Goal: Transaction & Acquisition: Purchase product/service

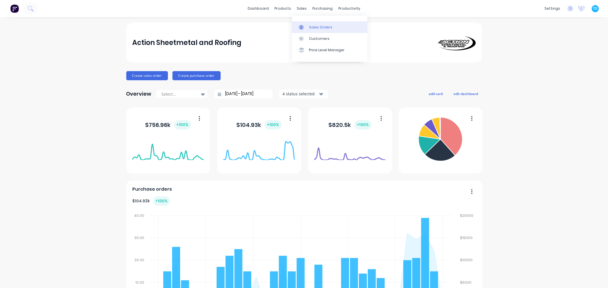
click at [327, 28] on div "Sales Orders" at bounding box center [320, 27] width 23 height 5
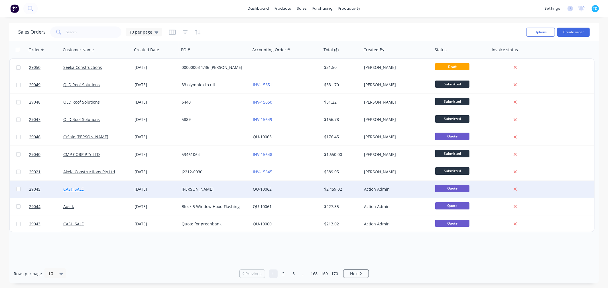
click at [76, 190] on link "CASH SALE" at bounding box center [73, 189] width 21 height 5
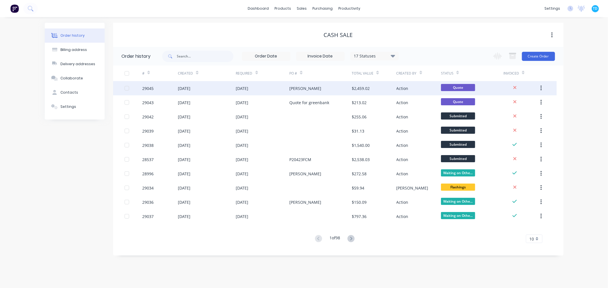
click at [291, 91] on div "[PERSON_NAME]" at bounding box center [320, 88] width 62 height 14
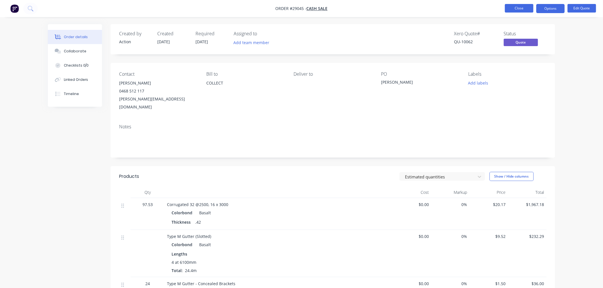
click at [521, 8] on button "Close" at bounding box center [519, 8] width 28 height 9
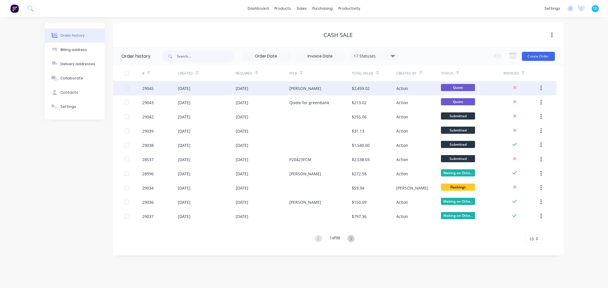
click at [244, 91] on div "[DATE]" at bounding box center [242, 88] width 13 height 6
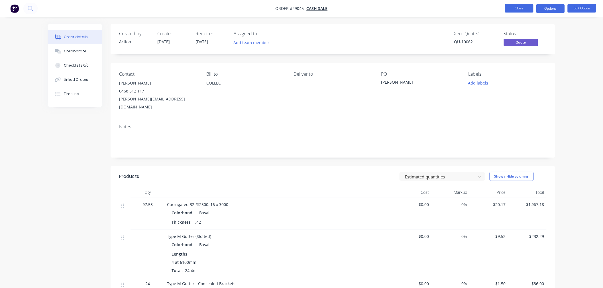
click at [522, 12] on button "Close" at bounding box center [519, 8] width 28 height 9
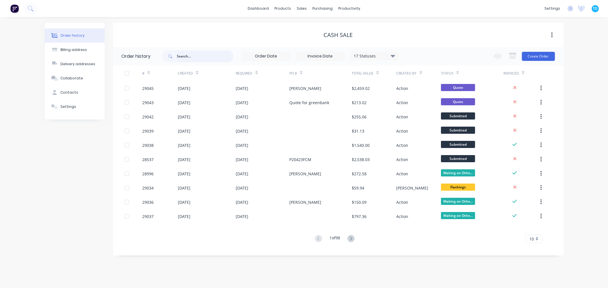
click at [188, 52] on input "text" at bounding box center [205, 56] width 56 height 11
type input "wood"
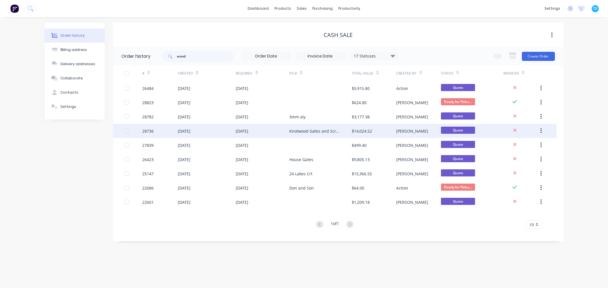
click at [302, 130] on div "Knotwood Gates and Screening" at bounding box center [314, 131] width 51 height 6
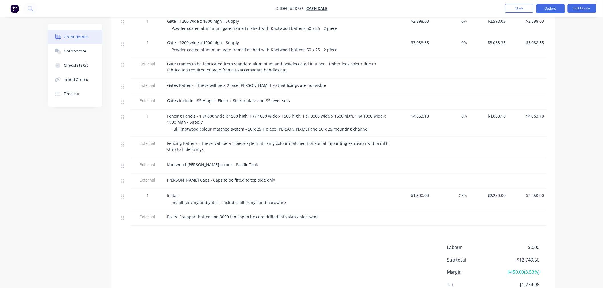
scroll to position [152, 0]
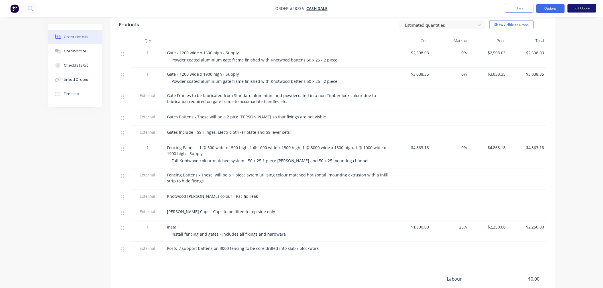
click at [583, 7] on button "Edit Quote" at bounding box center [581, 8] width 28 height 9
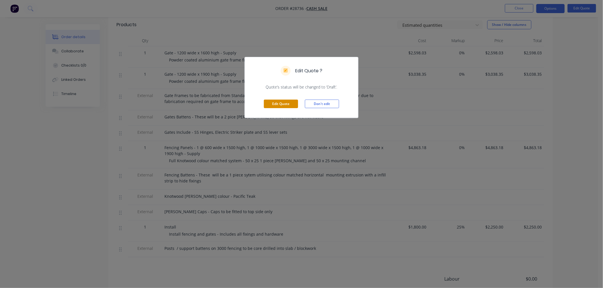
click at [291, 103] on button "Edit Quote" at bounding box center [281, 104] width 34 height 9
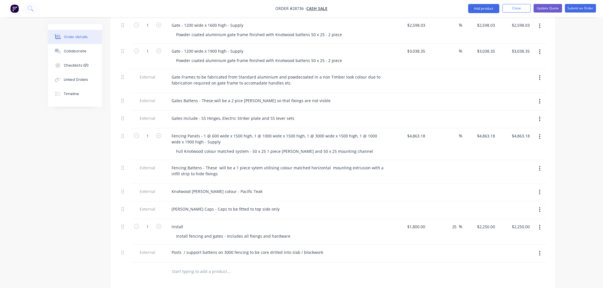
scroll to position [221, 0]
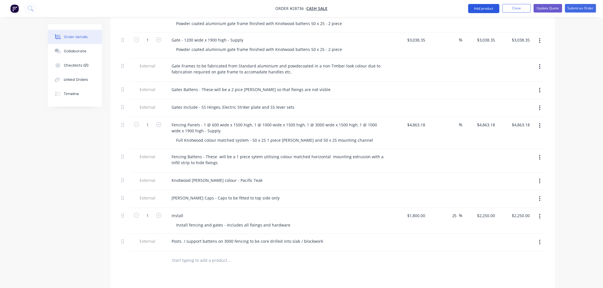
click at [489, 9] on button "Add product" at bounding box center [483, 8] width 31 height 9
click at [585, 58] on div "Order details Collaborate Checklists 0/0 Linked Orders Timeline Order details C…" at bounding box center [301, 97] width 603 height 637
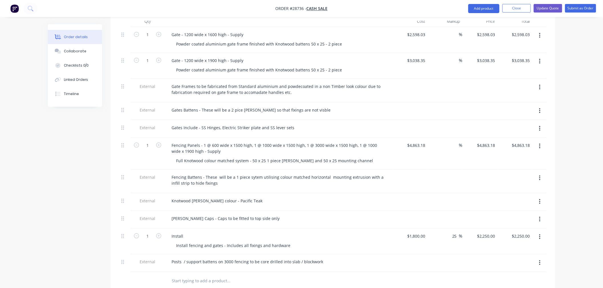
scroll to position [158, 0]
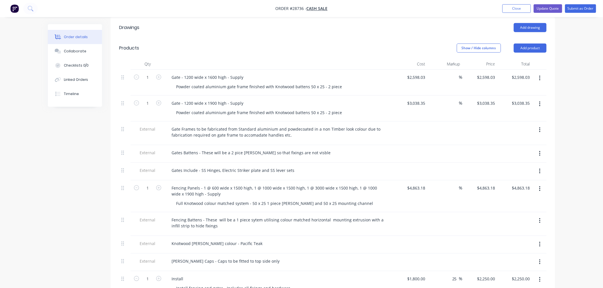
click at [539, 75] on icon "button" at bounding box center [539, 78] width 1 height 6
click at [518, 101] on div "Duplicate" at bounding box center [519, 105] width 44 height 8
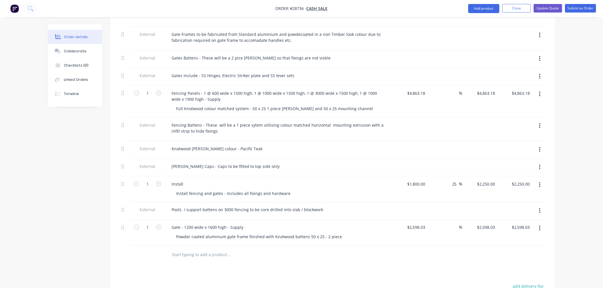
scroll to position [221, 0]
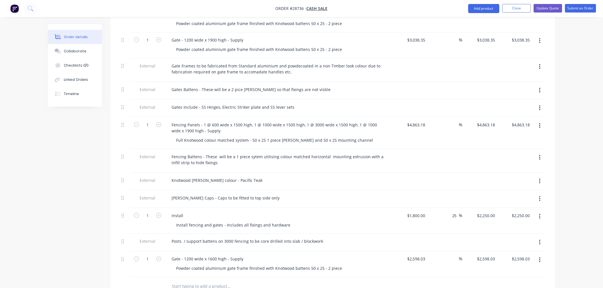
click at [539, 123] on icon "button" at bounding box center [539, 126] width 1 height 6
click at [514, 148] on div "Duplicate" at bounding box center [519, 152] width 44 height 8
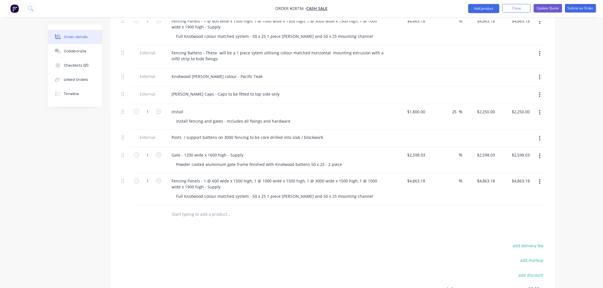
scroll to position [348, 0]
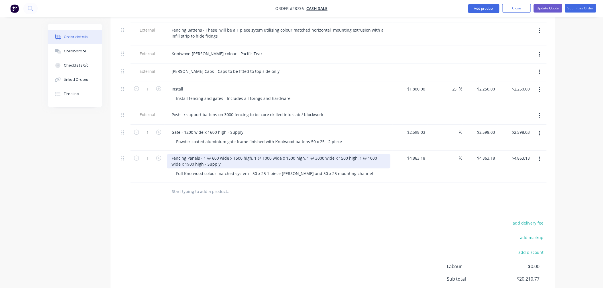
click at [171, 154] on div "Fencing Panels - 1 @ 600 wide x 1500 high, 1 @ 1000 wide x 1500 high, 1 @ 3000 …" at bounding box center [278, 161] width 223 height 14
click at [205, 154] on div "Bin Fencing Panels - 1 @ 600 wide x 1500 high, 1 @ 1000 wide x 1500 high, 1 @ 3…" at bounding box center [278, 161] width 223 height 14
drag, startPoint x: 208, startPoint y: 142, endPoint x: 307, endPoint y: 141, distance: 98.3
click at [307, 154] on div "Bin Fencing Panel - 1 @ 600 wide x 1500 high, 1 @ 1000 wide x 1500 high, 1 @ 30…" at bounding box center [278, 161] width 223 height 14
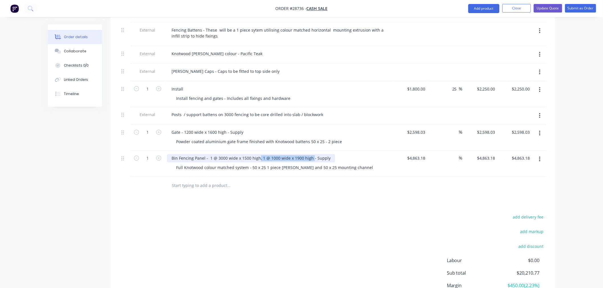
drag, startPoint x: 258, startPoint y: 142, endPoint x: 310, endPoint y: 140, distance: 52.2
click at [310, 154] on div "Bin Fencing Panel - 1 @ 3000 wide x 1500 high, 1 @ 1000 wide x 1900 high - Supp…" at bounding box center [251, 158] width 168 height 8
click at [242, 154] on div "Bin Fencing Panel - 1 @ 3000 wide x 1500 high- Supply" at bounding box center [224, 158] width 114 height 8
click at [328, 248] on div "add delivery fee add markup add discount Labour $0.00 Sub total $20,210.77 Marg…" at bounding box center [332, 269] width 427 height 110
click at [187, 128] on div "Gate - 1200 wide x 1600 high - Supply" at bounding box center [207, 132] width 81 height 8
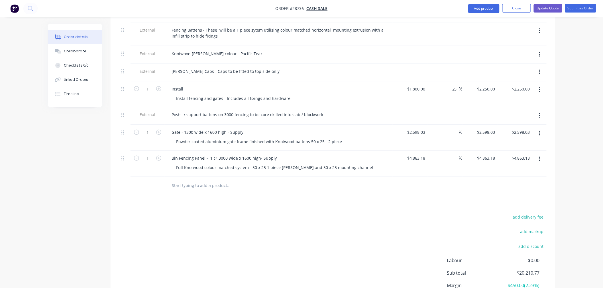
click at [259, 195] on div "Drawings Add drawing Products Show / Hide columns Add product Qty Cost Markup P…" at bounding box center [333, 79] width 444 height 505
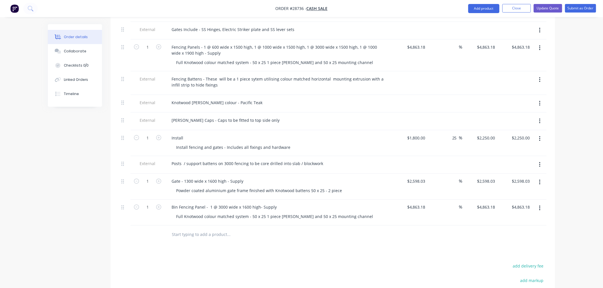
scroll to position [285, 0]
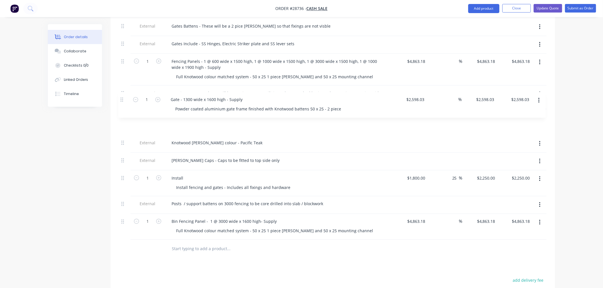
drag, startPoint x: 124, startPoint y: 181, endPoint x: 122, endPoint y: 99, distance: 82.3
click at [122, 99] on div "1 Gate - 1200 wide x 1600 high - Supply Powder coated aluminium gate frame fini…" at bounding box center [332, 91] width 427 height 297
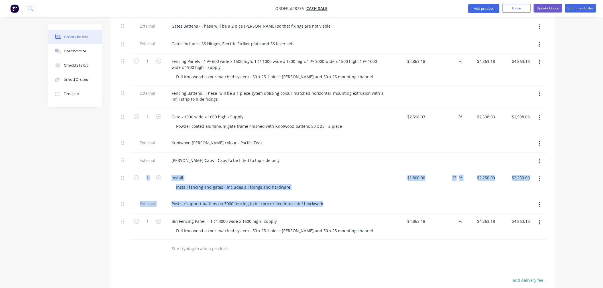
drag, startPoint x: 121, startPoint y: 207, endPoint x: 122, endPoint y: 157, distance: 50.1
click at [122, 157] on div "1 Gate - 1200 wide x 1600 high - Supply Powder coated aluminium gate frame fini…" at bounding box center [332, 91] width 427 height 297
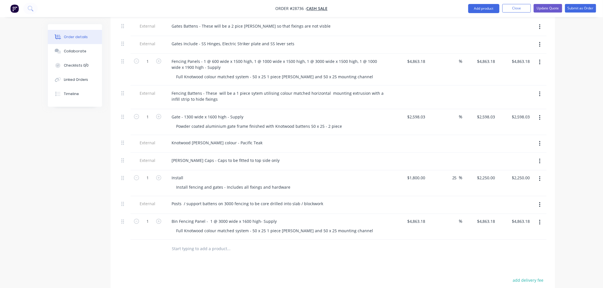
click at [121, 240] on div at bounding box center [124, 249] width 11 height 19
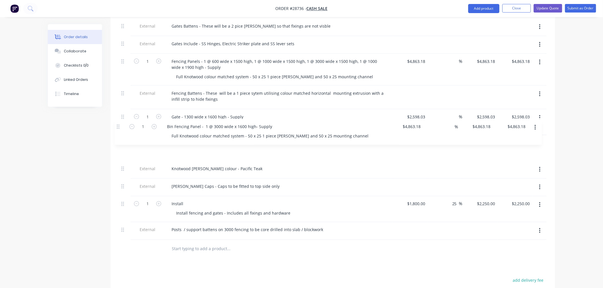
drag, startPoint x: 122, startPoint y: 207, endPoint x: 118, endPoint y: 123, distance: 83.6
click at [118, 123] on div "Qty Cost Markup Price Total 1 Gate - 1200 wide x 1600 high - Supply Powder coat…" at bounding box center [333, 95] width 444 height 327
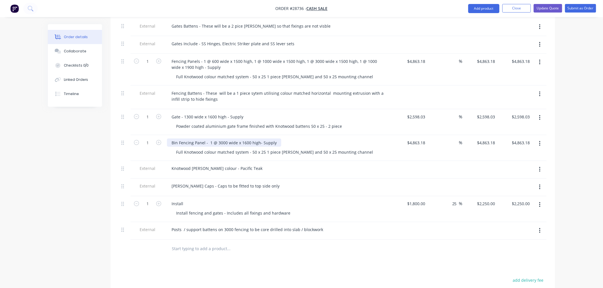
click at [204, 139] on div "Bin Fencing Panel - 1 @ 3000 wide x 1600 high- Supply" at bounding box center [224, 143] width 114 height 8
click at [393, 253] on div "Drawings Add drawing Products Show / Hide columns Add product Qty Cost Markup P…" at bounding box center [333, 143] width 444 height 505
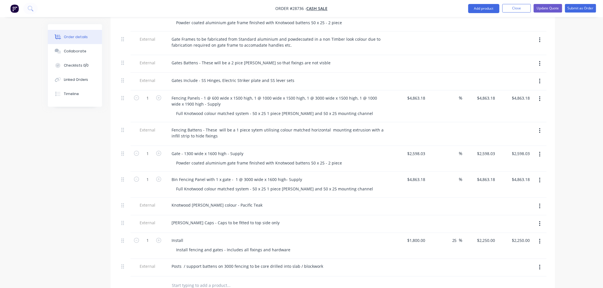
scroll to position [253, 0]
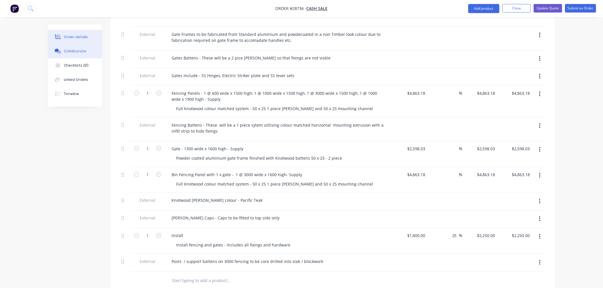
click at [77, 52] on div "Collaborate" at bounding box center [75, 51] width 23 height 5
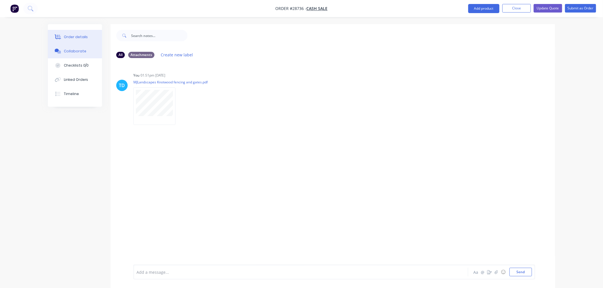
click at [88, 35] on button "Order details" at bounding box center [75, 37] width 54 height 14
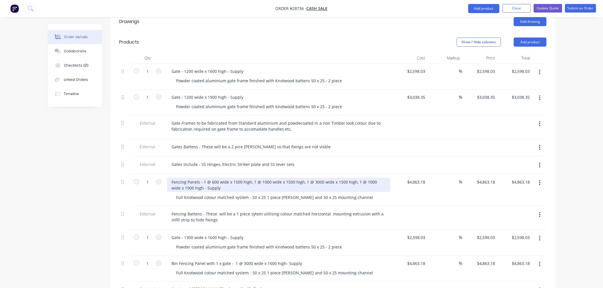
scroll to position [190, 0]
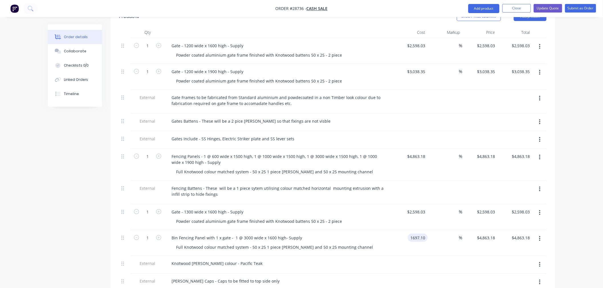
type input "$1,697.10"
click at [424, 256] on div at bounding box center [410, 265] width 35 height 18
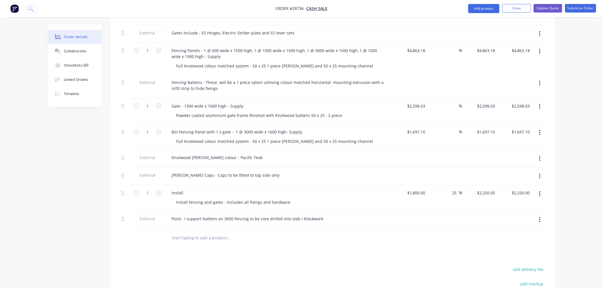
scroll to position [285, 0]
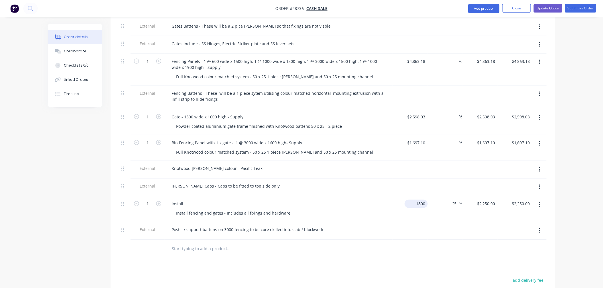
click at [419, 200] on input "1800" at bounding box center [417, 204] width 21 height 8
type input "$2,130.00"
type input "$2,662.50"
click at [437, 240] on div at bounding box center [332, 249] width 427 height 19
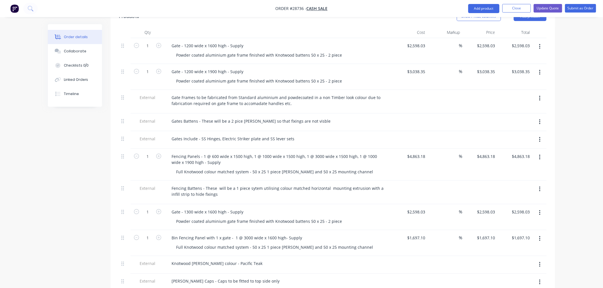
scroll to position [191, 0]
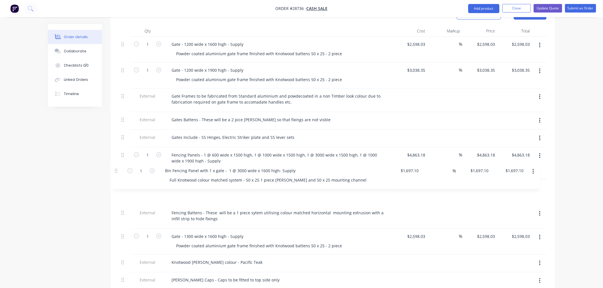
drag, startPoint x: 123, startPoint y: 224, endPoint x: 117, endPoint y: 171, distance: 53.4
click at [117, 171] on div "Qty Cost Markup Price Total 1 Gate - 1200 wide x 1600 high - Supply Powder coat…" at bounding box center [333, 188] width 444 height 327
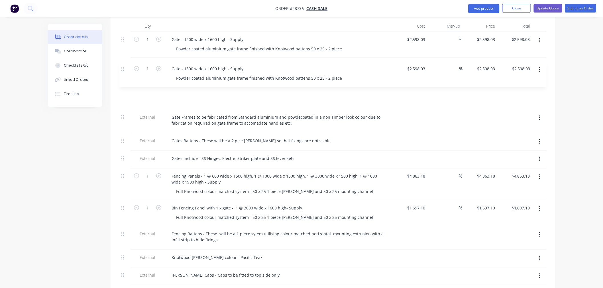
scroll to position [195, 0]
drag, startPoint x: 123, startPoint y: 221, endPoint x: 123, endPoint y: 73, distance: 148.4
click at [123, 73] on div "1 Gate - 1200 wide x 1600 high - Supply Powder coated aluminium gate frame fini…" at bounding box center [332, 181] width 427 height 297
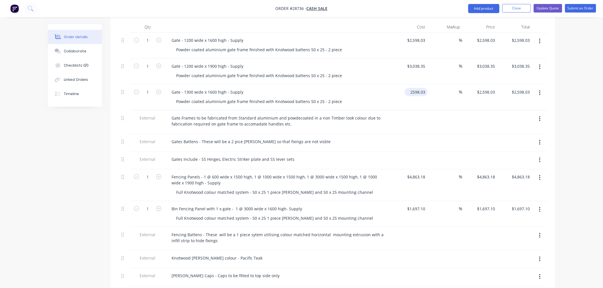
click at [422, 88] on input "2598.03" at bounding box center [417, 92] width 21 height 8
type input "$2,744.80"
click at [434, 111] on div at bounding box center [445, 123] width 35 height 24
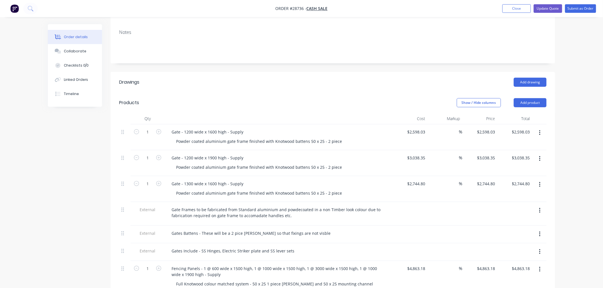
scroll to position [36, 0]
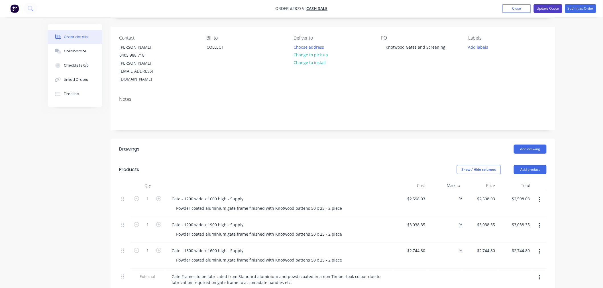
click at [551, 10] on button "Update Quote" at bounding box center [547, 8] width 28 height 9
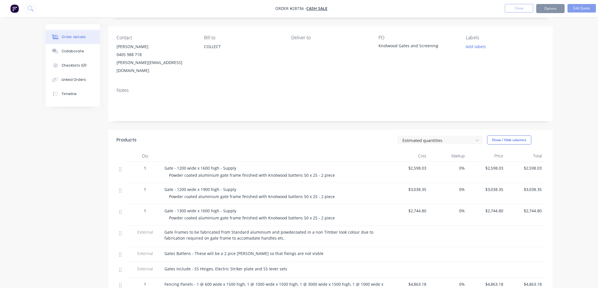
scroll to position [0, 0]
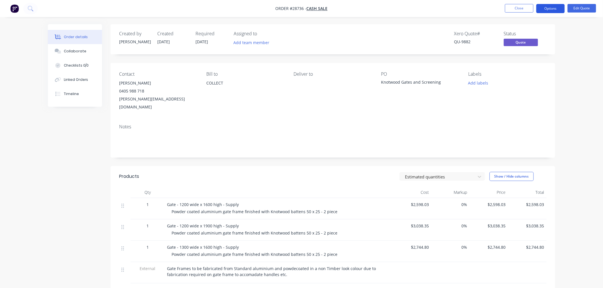
click at [555, 11] on button "Options" at bounding box center [550, 8] width 28 height 9
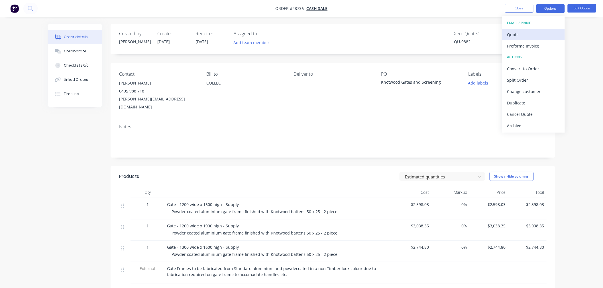
click at [537, 35] on div "Quote" at bounding box center [533, 34] width 52 height 8
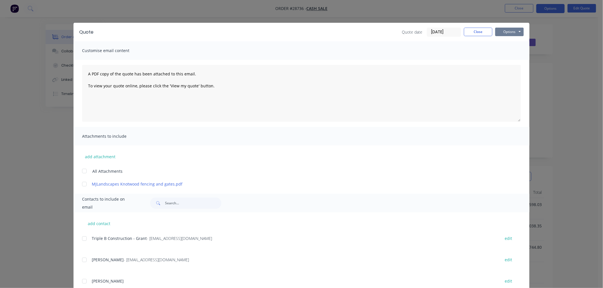
click at [508, 33] on button "Options" at bounding box center [509, 32] width 28 height 9
click at [504, 53] on button "Print" at bounding box center [513, 51] width 36 height 9
click at [481, 34] on button "Close" at bounding box center [478, 32] width 28 height 9
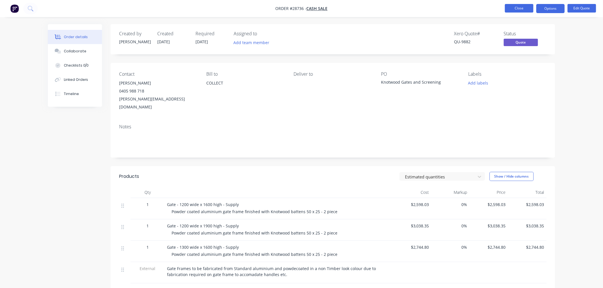
click at [525, 9] on button "Close" at bounding box center [519, 8] width 28 height 9
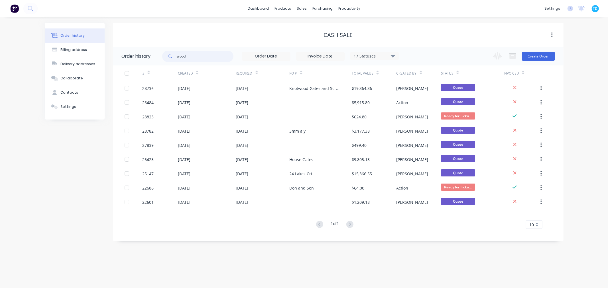
drag, startPoint x: 187, startPoint y: 58, endPoint x: 176, endPoint y: 58, distance: 11.7
click at [176, 58] on div "wood" at bounding box center [197, 56] width 71 height 11
type input "29001"
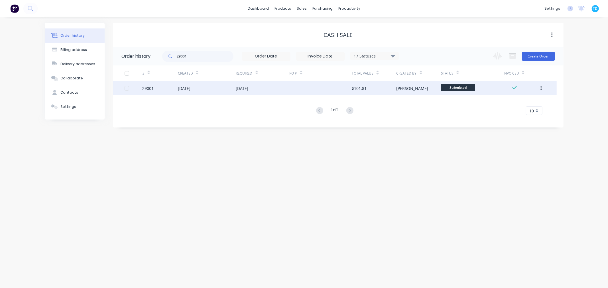
click at [248, 87] on div "[DATE]" at bounding box center [242, 88] width 13 height 6
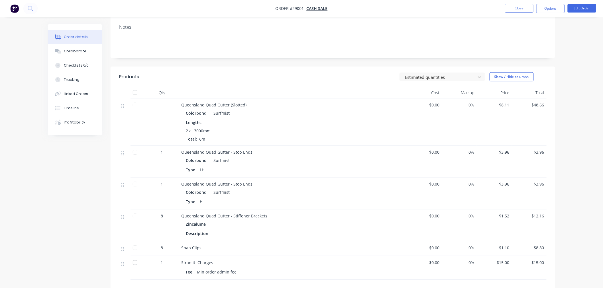
scroll to position [95, 0]
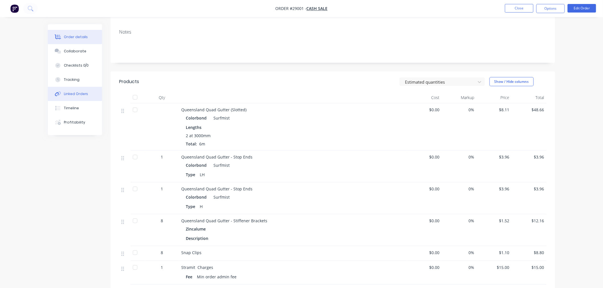
click at [75, 92] on div "Linked Orders" at bounding box center [76, 93] width 24 height 5
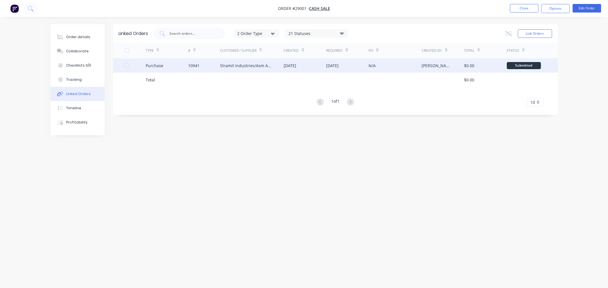
click at [258, 65] on div "Stramit Industries/Asm Acc 31105" at bounding box center [246, 66] width 52 height 6
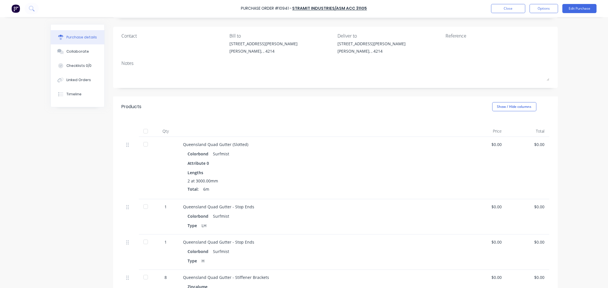
scroll to position [95, 0]
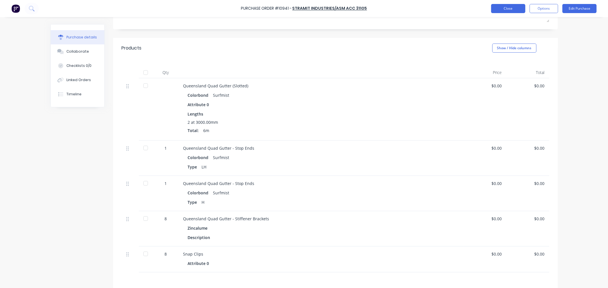
click at [512, 6] on button "Close" at bounding box center [508, 8] width 34 height 9
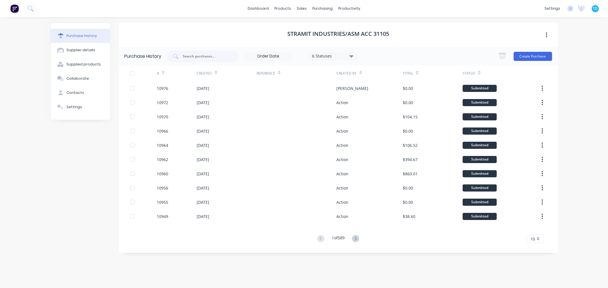
click at [75, 179] on div "Purchase history Supplier details Supplied products Collaborate Contacts Settin…" at bounding box center [80, 150] width 60 height 254
click at [78, 36] on div "Purchase history" at bounding box center [81, 35] width 30 height 5
click at [314, 33] on link "Customers" at bounding box center [331, 38] width 75 height 11
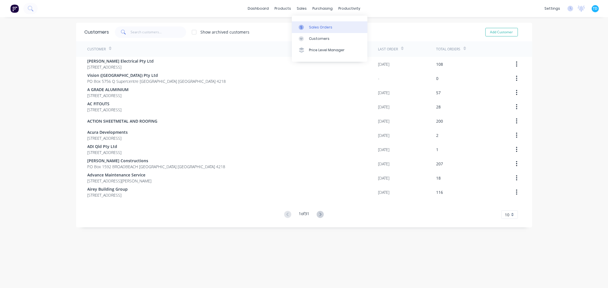
click at [313, 30] on link "Sales Orders" at bounding box center [329, 26] width 75 height 11
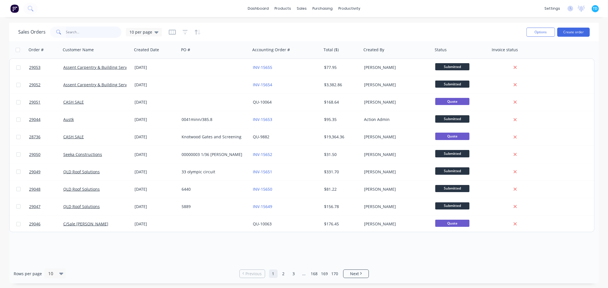
click at [80, 31] on input "text" at bounding box center [94, 31] width 56 height 11
click at [316, 26] on div "Sales Orders" at bounding box center [322, 27] width 23 height 5
click at [81, 32] on input "text" at bounding box center [94, 31] width 56 height 11
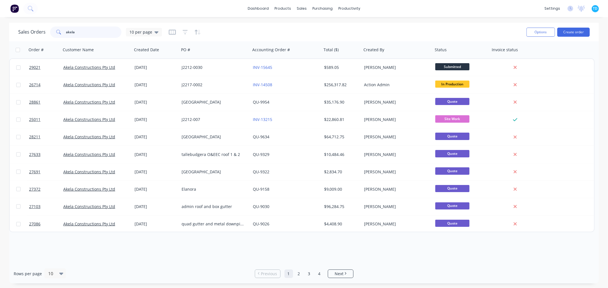
drag, startPoint x: 77, startPoint y: 32, endPoint x: 61, endPoint y: 32, distance: 16.2
click at [61, 32] on div "akela" at bounding box center [85, 31] width 71 height 11
type input "akela"
click at [201, 265] on div "Rows per page 10 Previous 1 2 3 4 Next" at bounding box center [303, 274] width 589 height 20
click at [158, 30] on div "10 per page" at bounding box center [144, 32] width 36 height 9
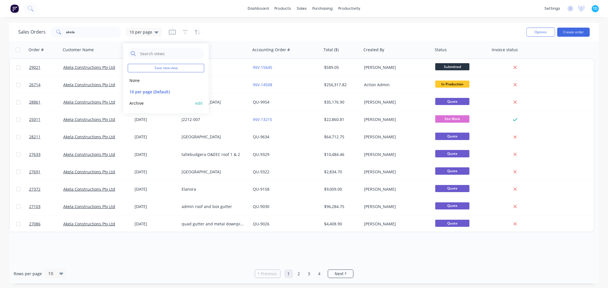
click at [146, 104] on button "Archive" at bounding box center [160, 103] width 65 height 7
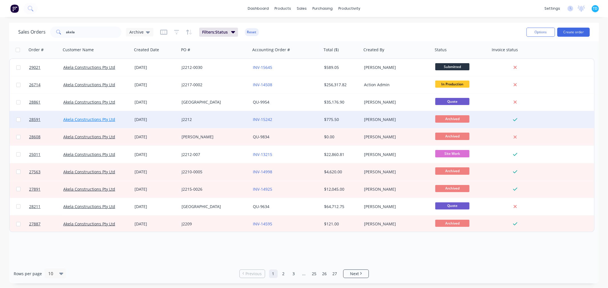
click at [108, 120] on link "Akela Constructions Pty Ltd" at bounding box center [89, 119] width 52 height 5
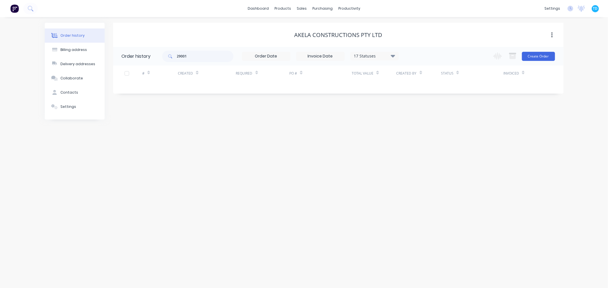
click at [77, 35] on div "Order history" at bounding box center [72, 35] width 24 height 5
click at [330, 26] on div "Sales Orders" at bounding box center [322, 27] width 23 height 5
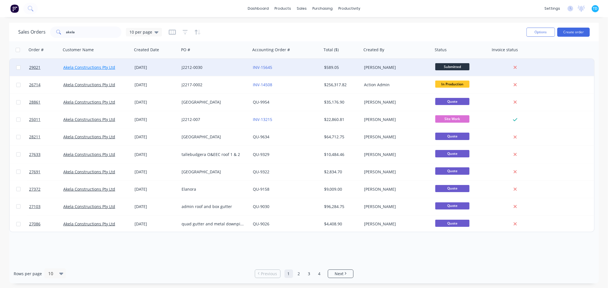
click at [101, 68] on link "Akela Constructions Pty Ltd" at bounding box center [89, 67] width 52 height 5
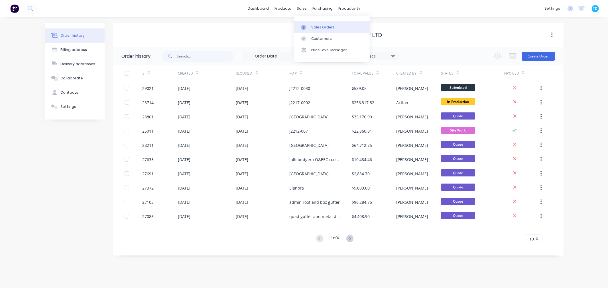
click at [318, 25] on div "Sales Orders" at bounding box center [322, 27] width 23 height 5
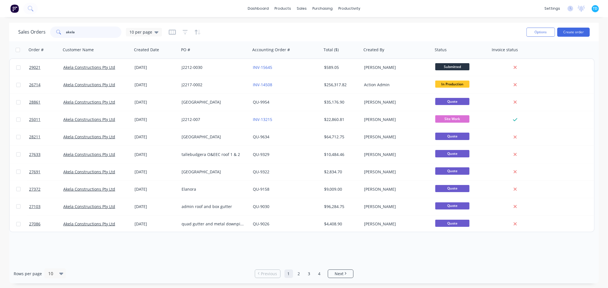
drag, startPoint x: 79, startPoint y: 32, endPoint x: 50, endPoint y: 34, distance: 29.2
click at [50, 34] on div "akela" at bounding box center [85, 31] width 71 height 11
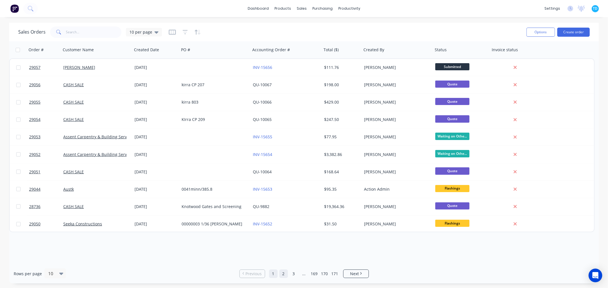
click at [285, 275] on link "2" at bounding box center [283, 274] width 9 height 9
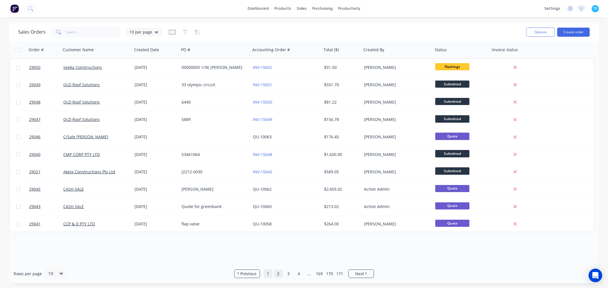
click at [264, 274] on link "1" at bounding box center [268, 274] width 9 height 9
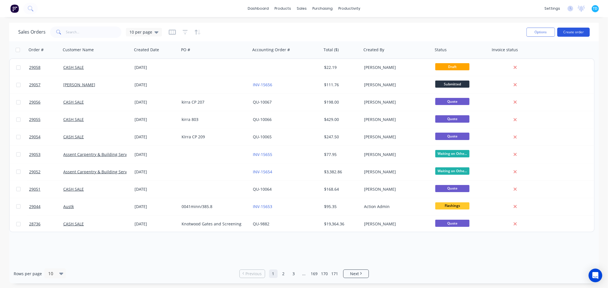
click at [577, 35] on button "Create order" at bounding box center [573, 32] width 32 height 9
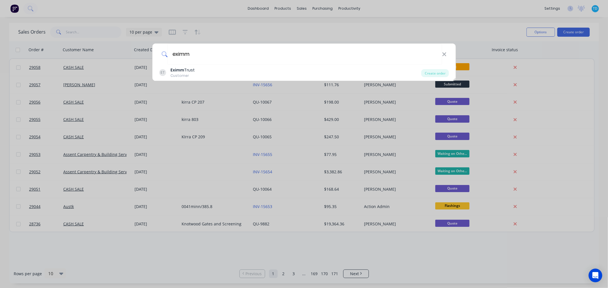
type input "eximm"
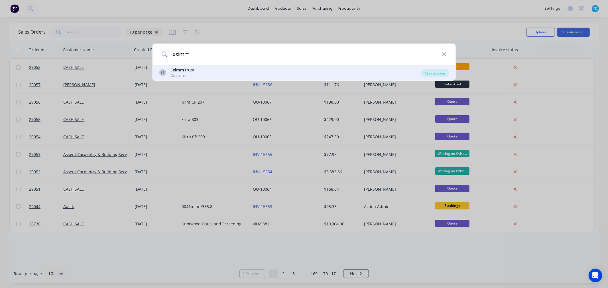
click at [184, 73] on div "Eximm Trust" at bounding box center [182, 70] width 24 height 6
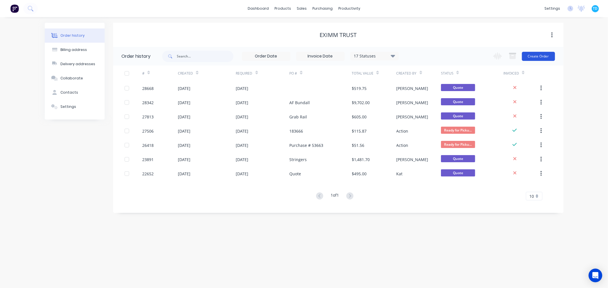
click at [546, 55] on button "Create Order" at bounding box center [538, 56] width 33 height 9
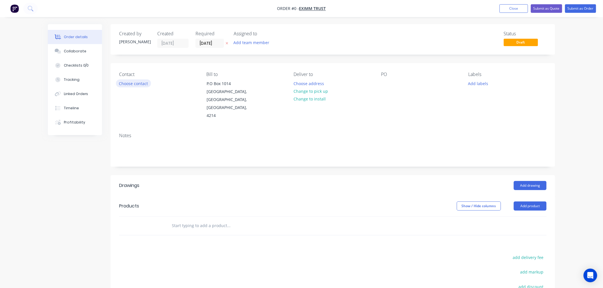
click at [141, 80] on button "Choose contact" at bounding box center [133, 83] width 35 height 8
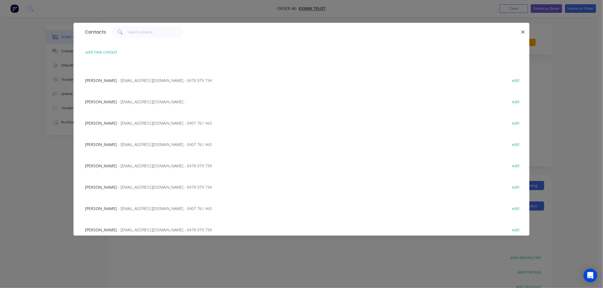
scroll to position [275, 0]
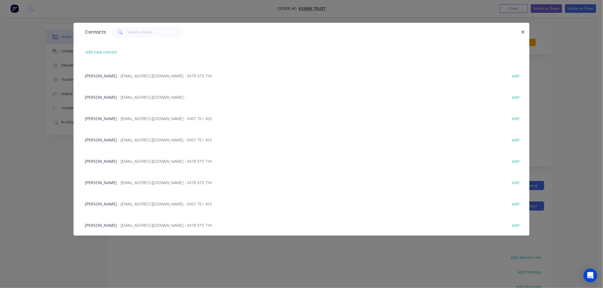
click at [126, 226] on span "- buildingcoordinator2@eximm.com - 0478 079 734" at bounding box center [165, 225] width 94 height 5
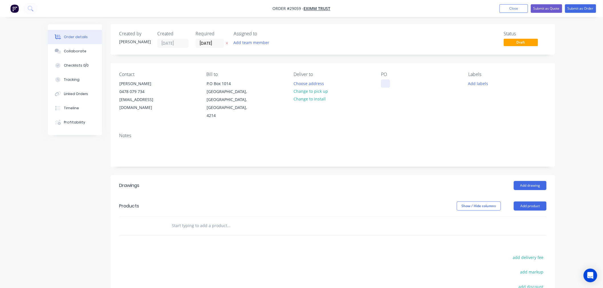
click at [386, 85] on div at bounding box center [385, 83] width 9 height 8
click at [393, 106] on div "PO Bi Chute" at bounding box center [420, 96] width 78 height 48
click at [389, 84] on div "Bi Chute" at bounding box center [393, 83] width 25 height 8
click at [528, 202] on button "Add product" at bounding box center [530, 206] width 33 height 9
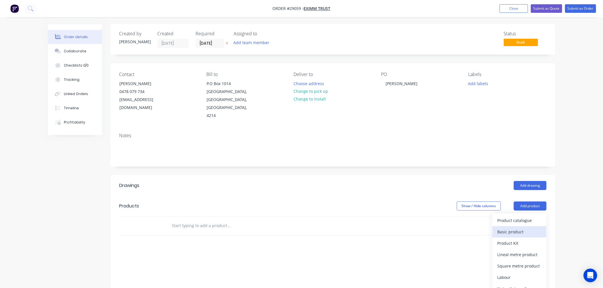
click at [520, 228] on div "Basic product" at bounding box center [519, 232] width 44 height 8
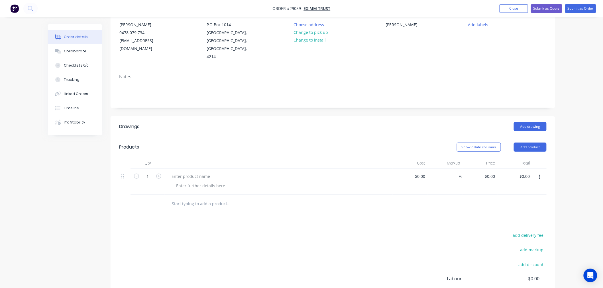
scroll to position [63, 0]
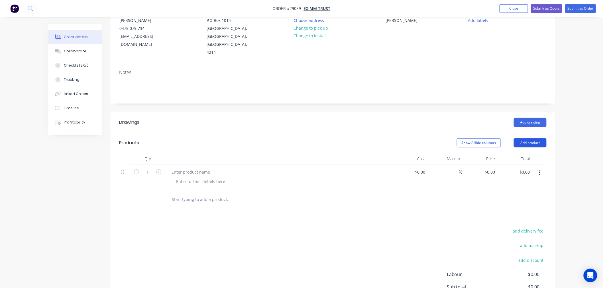
click at [529, 138] on button "Add product" at bounding box center [530, 142] width 33 height 9
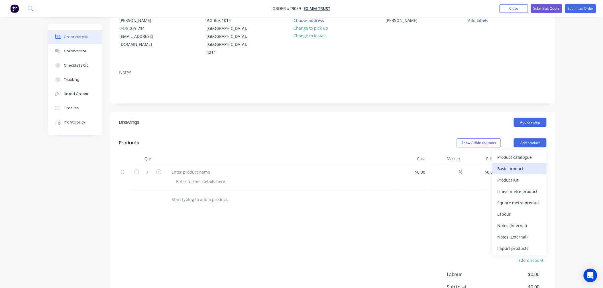
click at [515, 165] on div "Basic product" at bounding box center [519, 169] width 44 height 8
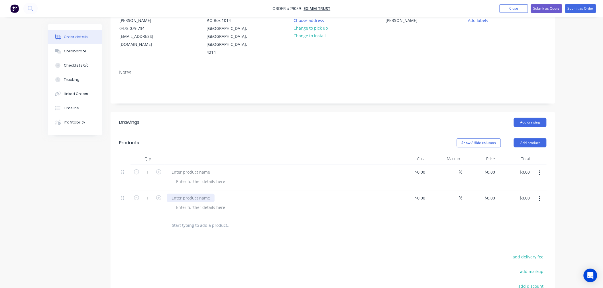
click at [200, 194] on div at bounding box center [191, 198] width 48 height 8
click at [203, 203] on div at bounding box center [200, 207] width 58 height 8
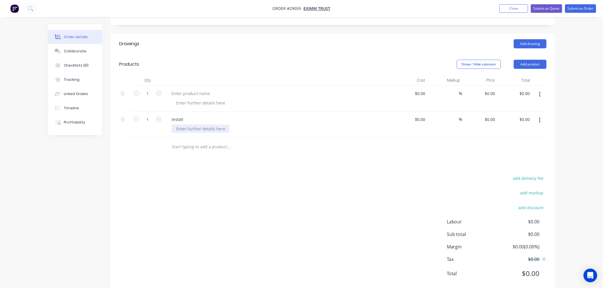
scroll to position [147, 0]
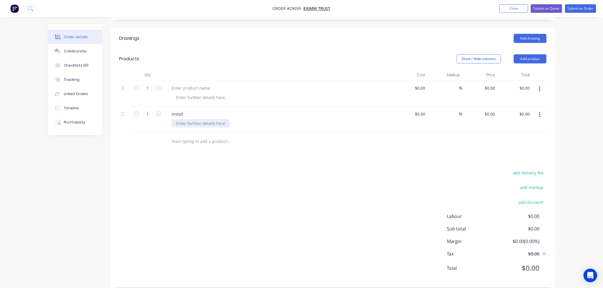
click at [209, 119] on div at bounding box center [200, 123] width 58 height 8
click at [423, 110] on input at bounding box center [420, 114] width 13 height 8
type input "$1,820.00"
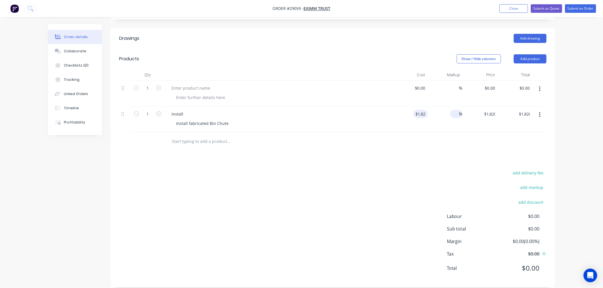
click at [456, 110] on input at bounding box center [455, 114] width 7 height 8
type input "20"
type input "$2,184.00"
click at [419, 139] on div at bounding box center [332, 141] width 427 height 19
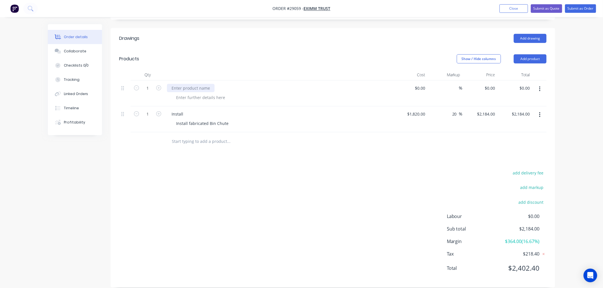
click at [189, 84] on div at bounding box center [191, 88] width 48 height 8
click at [201, 93] on div at bounding box center [200, 97] width 58 height 8
click at [423, 84] on input at bounding box center [424, 88] width 7 height 8
type input "$2,407.80"
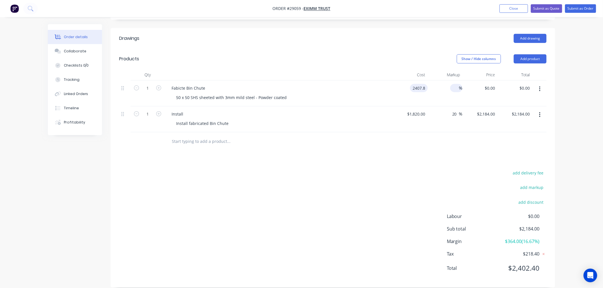
type input "$2,407.80"
click at [454, 84] on input at bounding box center [455, 88] width 7 height 8
type input "50"
type input "$3,611.70"
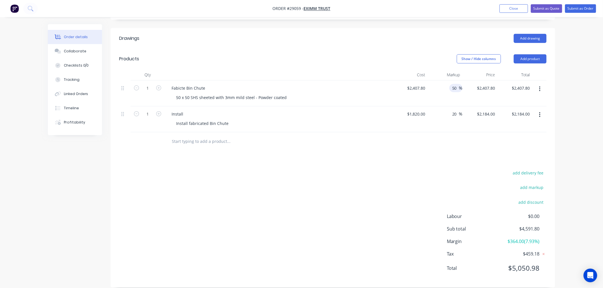
type input "$3,611.70"
click at [404, 134] on div at bounding box center [332, 141] width 427 height 19
click at [538, 54] on button "Add product" at bounding box center [530, 58] width 33 height 9
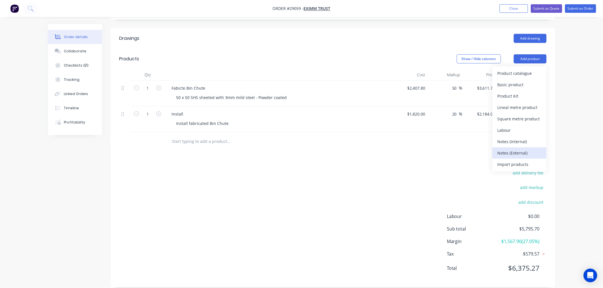
click at [516, 149] on div "Notes (External)" at bounding box center [519, 153] width 44 height 8
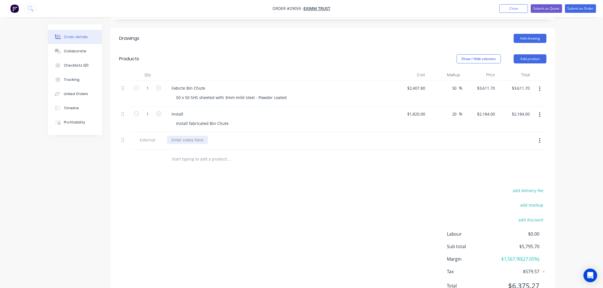
click at [195, 136] on div at bounding box center [187, 140] width 41 height 8
click at [290, 136] on div "Upon approval of quote, detailed drawings will be submitted fopr approvals." at bounding box center [245, 140] width 156 height 8
drag, startPoint x: 344, startPoint y: 199, endPoint x: 345, endPoint y: 194, distance: 5.5
click at [345, 198] on div "add delivery fee add markup add discount Labour $0.00 Sub total $5,795.70 Margi…" at bounding box center [332, 242] width 427 height 110
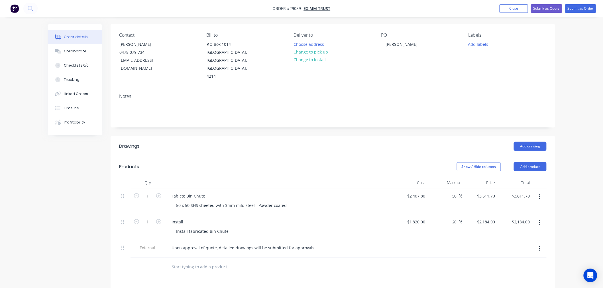
scroll to position [0, 0]
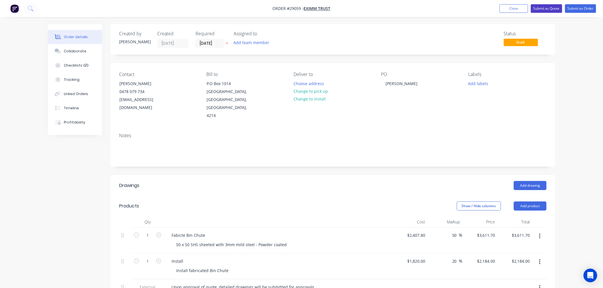
click at [551, 9] on button "Submit as Quote" at bounding box center [546, 8] width 31 height 9
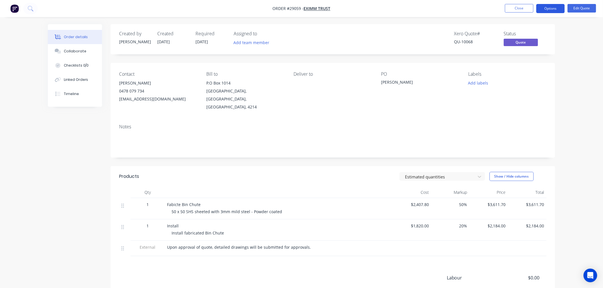
click at [553, 7] on button "Options" at bounding box center [550, 8] width 28 height 9
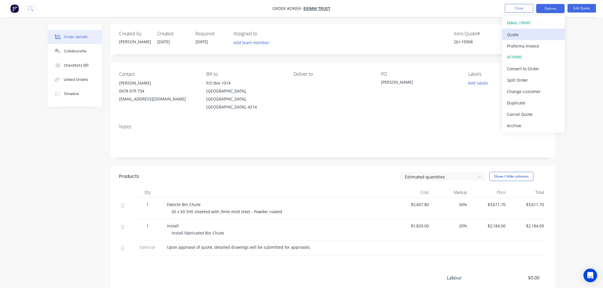
click at [546, 37] on div "Quote" at bounding box center [533, 34] width 52 height 8
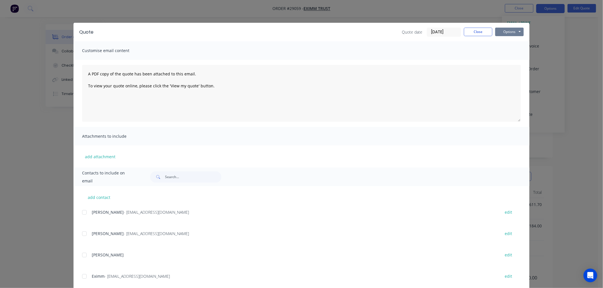
click at [509, 32] on button "Options" at bounding box center [509, 32] width 28 height 9
click at [509, 50] on button "Print" at bounding box center [513, 51] width 36 height 9
click at [472, 34] on button "Close" at bounding box center [478, 32] width 28 height 9
